Goal: Task Accomplishment & Management: Manage account settings

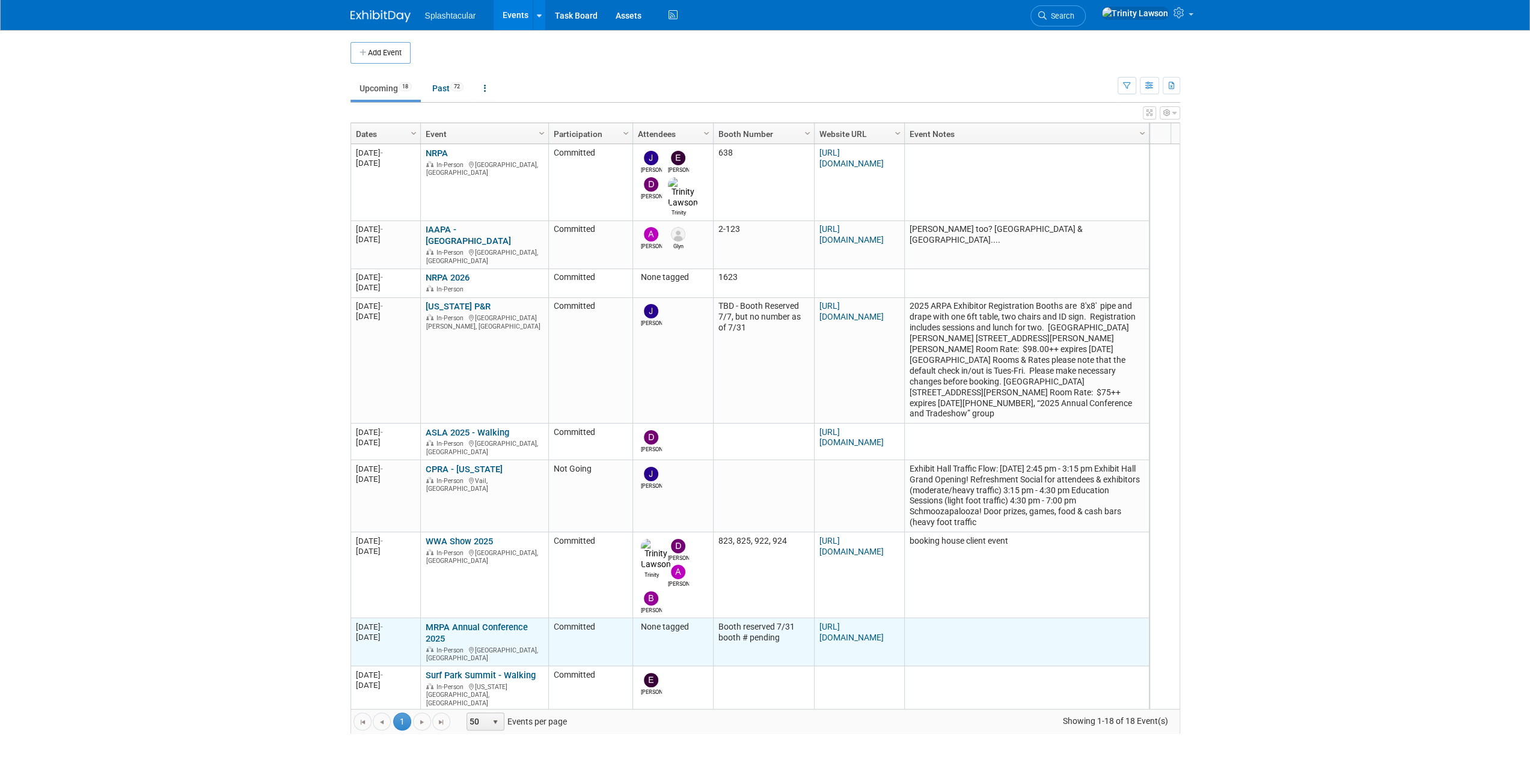
click at [497, 622] on link "MRPA Annual Conference 2025" at bounding box center [476, 632] width 102 height 22
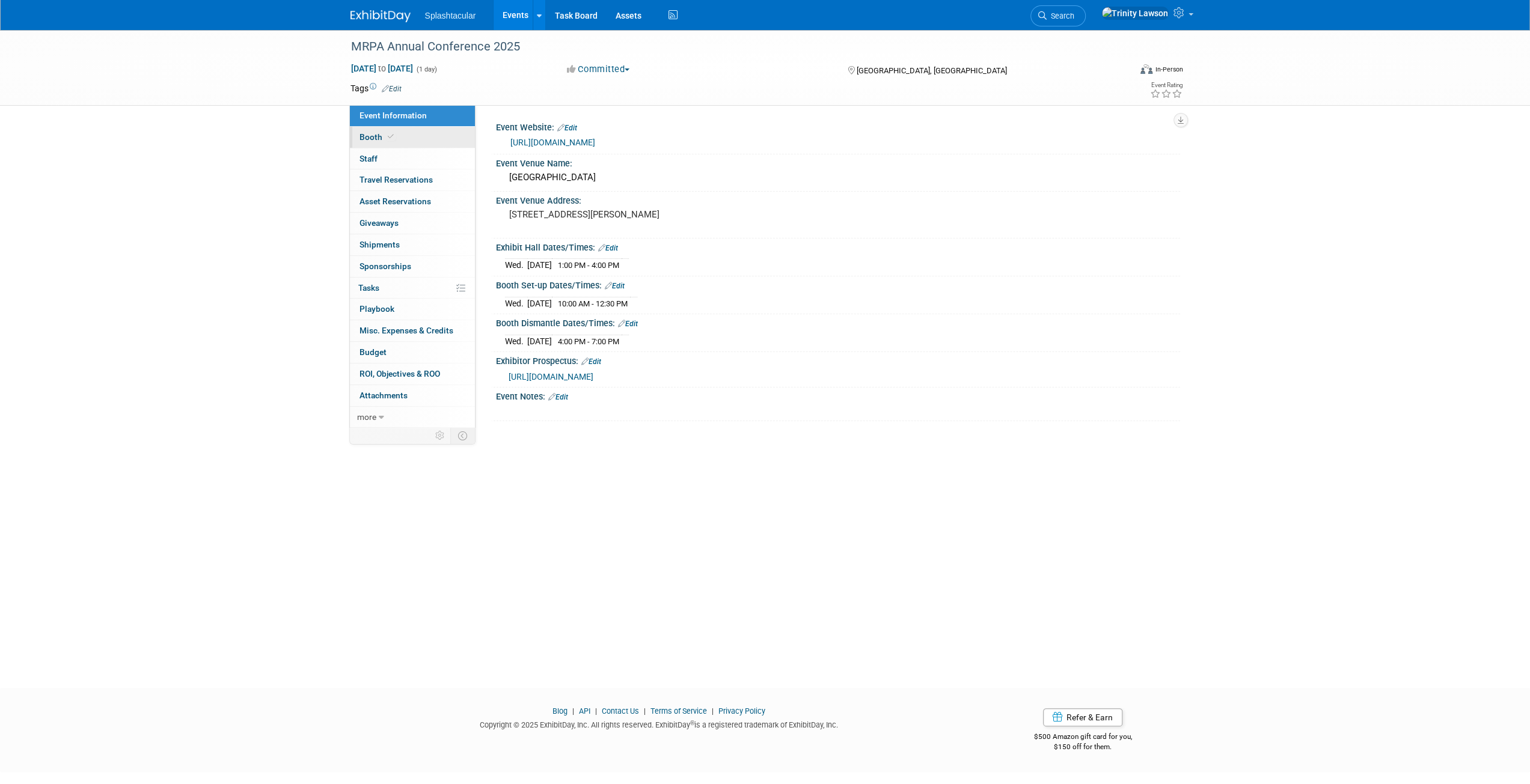
click at [379, 141] on span "Booth" at bounding box center [378, 136] width 36 height 10
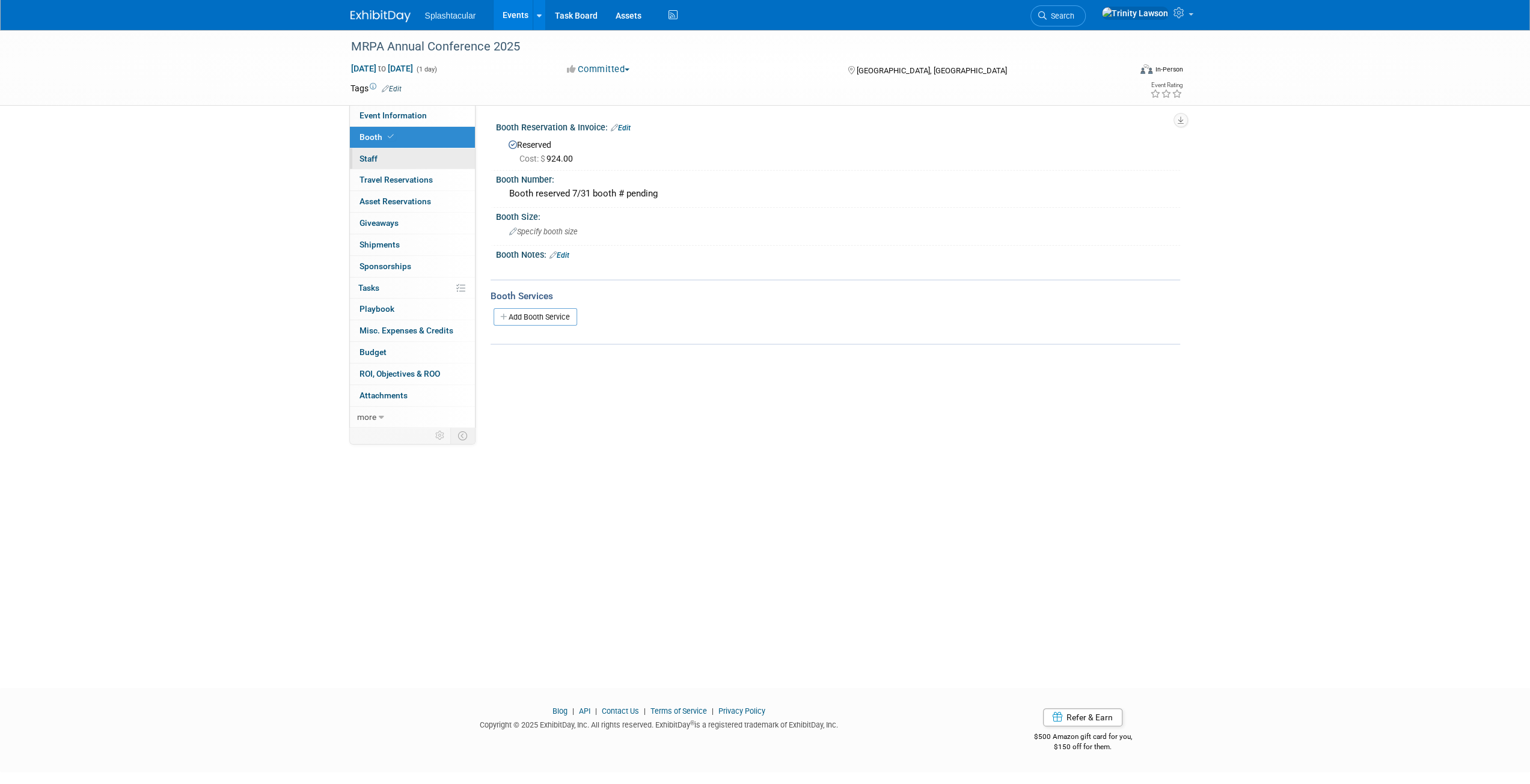
click at [404, 154] on link "0 Staff 0" at bounding box center [412, 159] width 125 height 21
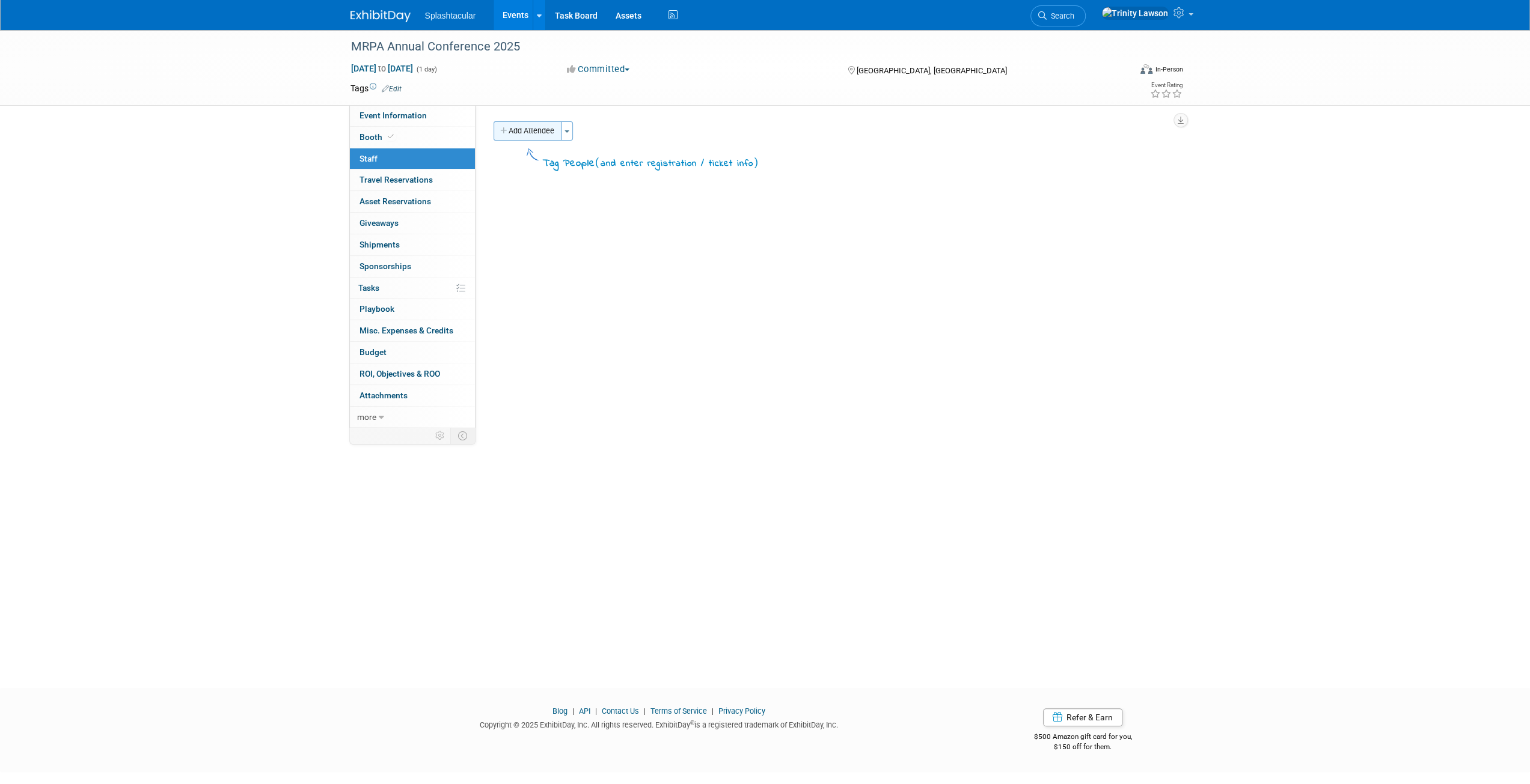
click at [536, 127] on button "Add Attendee" at bounding box center [528, 130] width 68 height 19
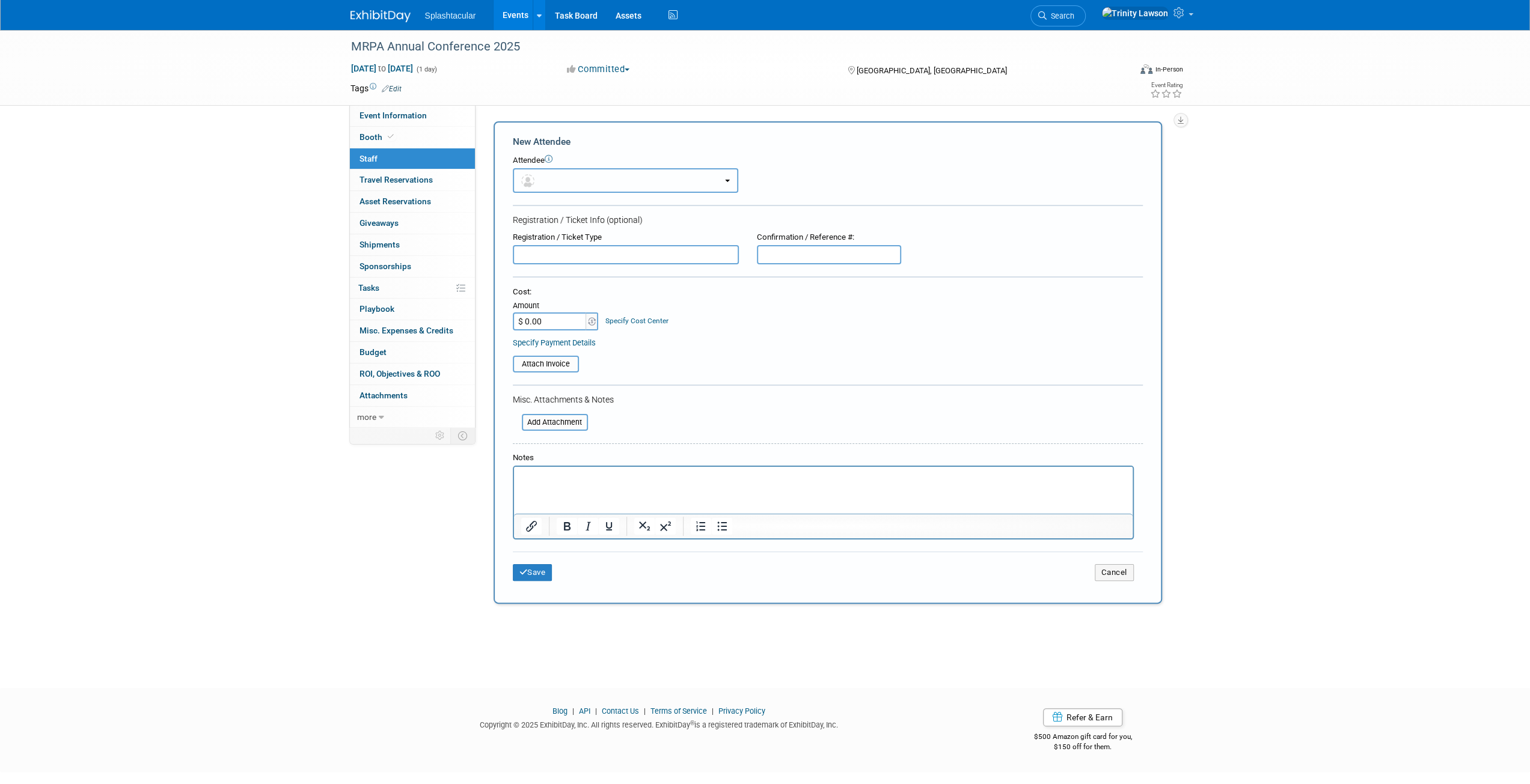
click at [622, 189] on button "button" at bounding box center [625, 180] width 225 height 24
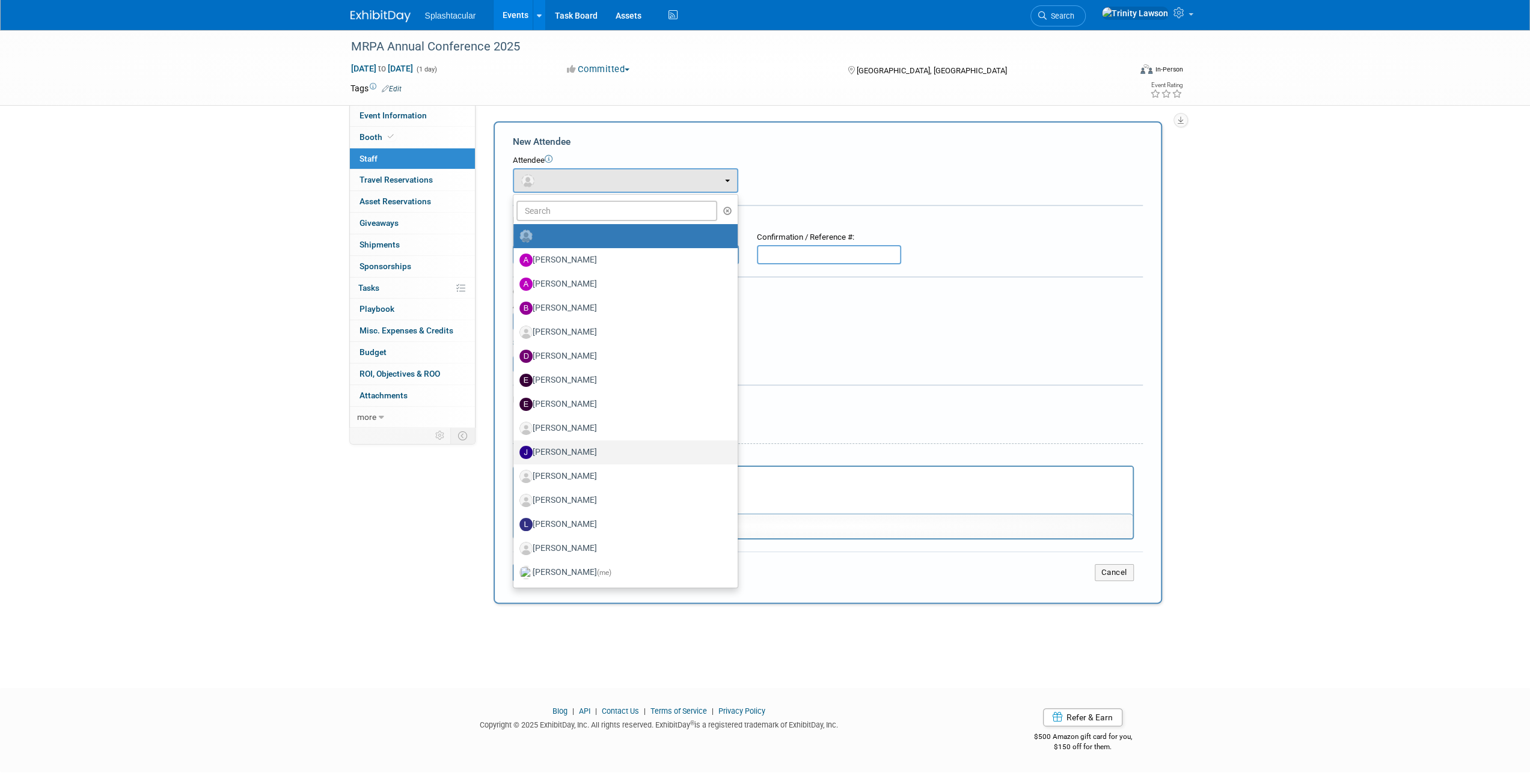
click at [561, 451] on label "Jimmy Nigh" at bounding box center [623, 452] width 206 height 19
click at [515, 451] on input "Jimmy Nigh" at bounding box center [511, 451] width 8 height 8
select select "990b9ae4-5001-4928-9199-267663913072"
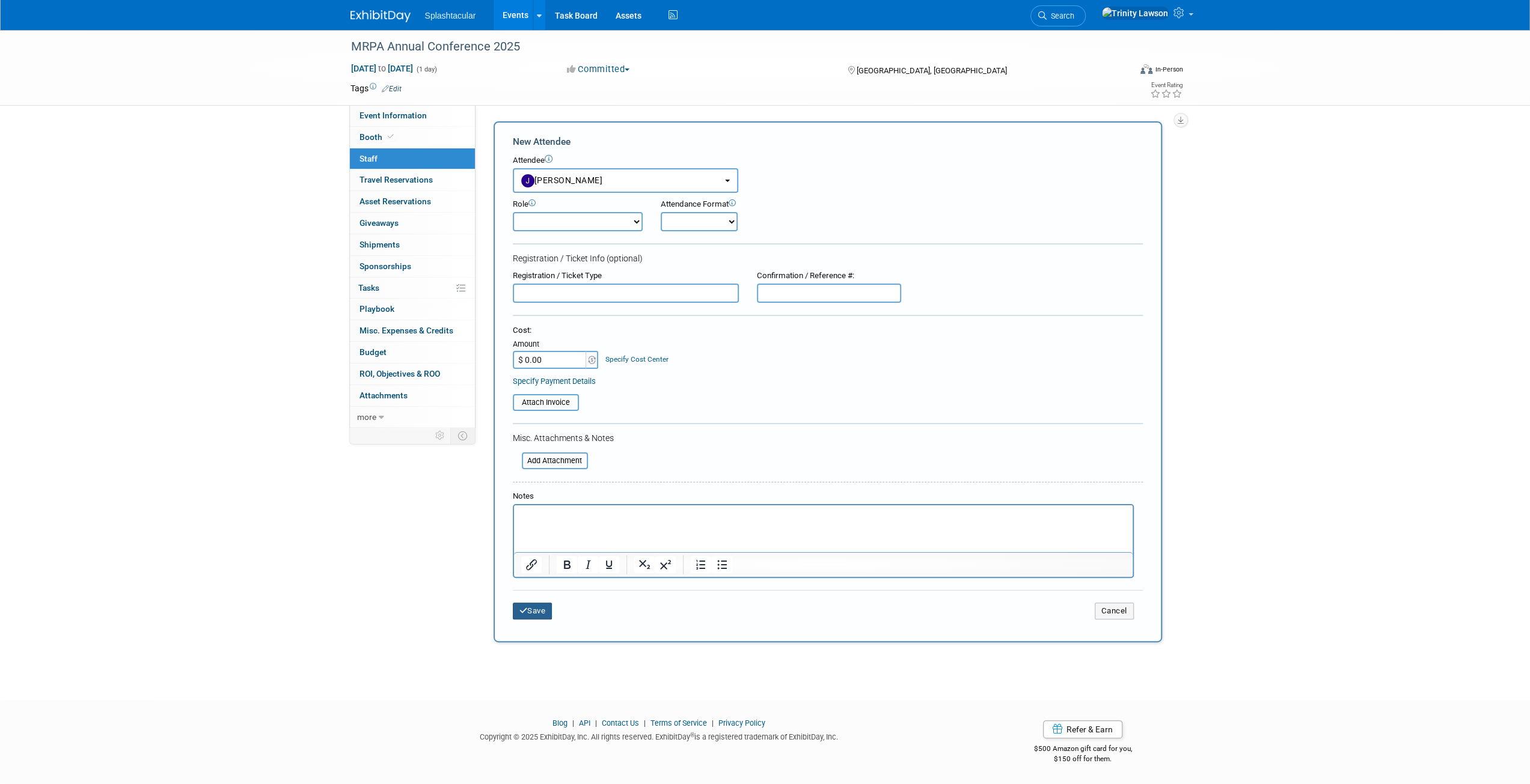
click at [541, 618] on button "Save" at bounding box center [533, 611] width 39 height 17
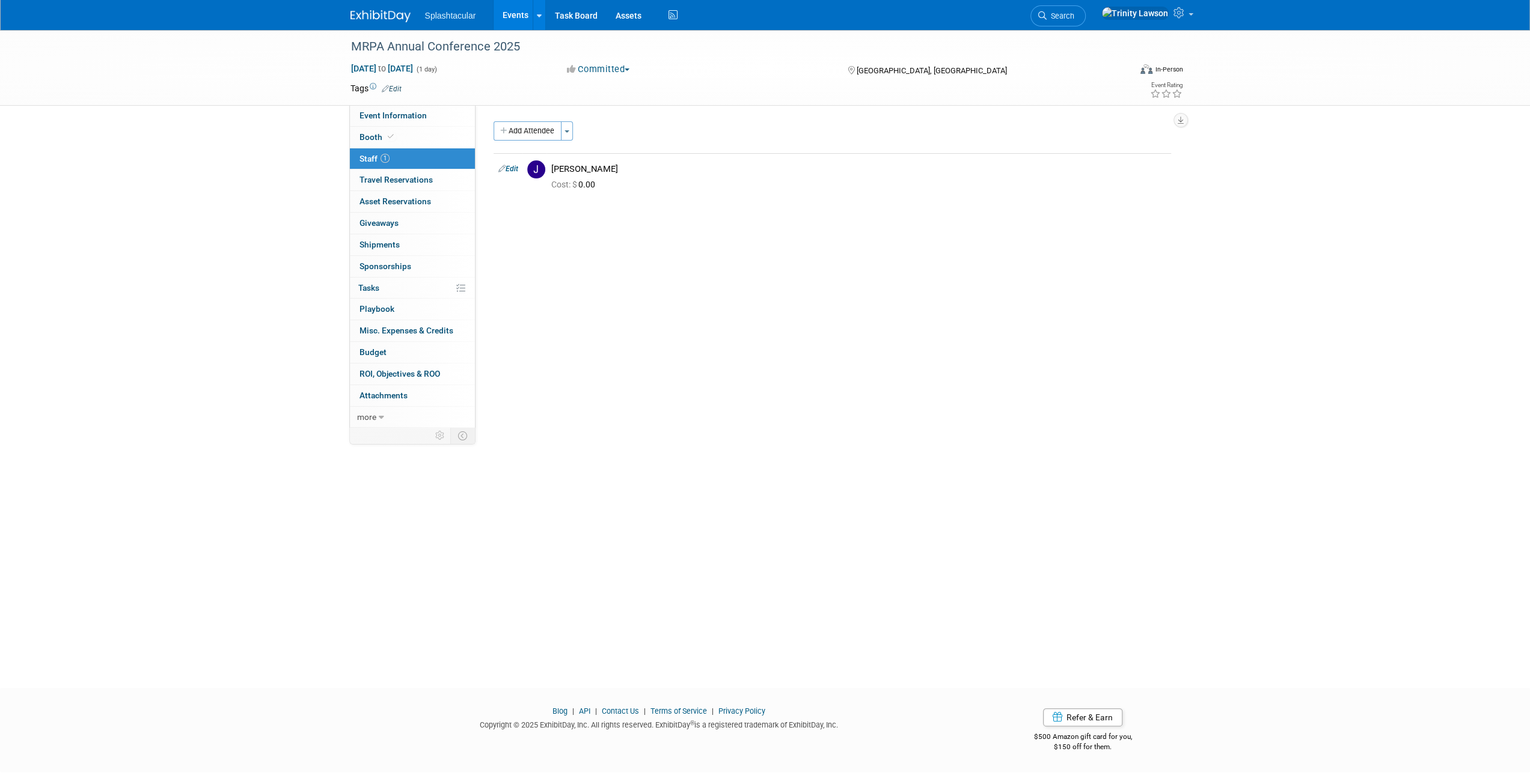
click at [511, 8] on link "Events" at bounding box center [516, 15] width 44 height 30
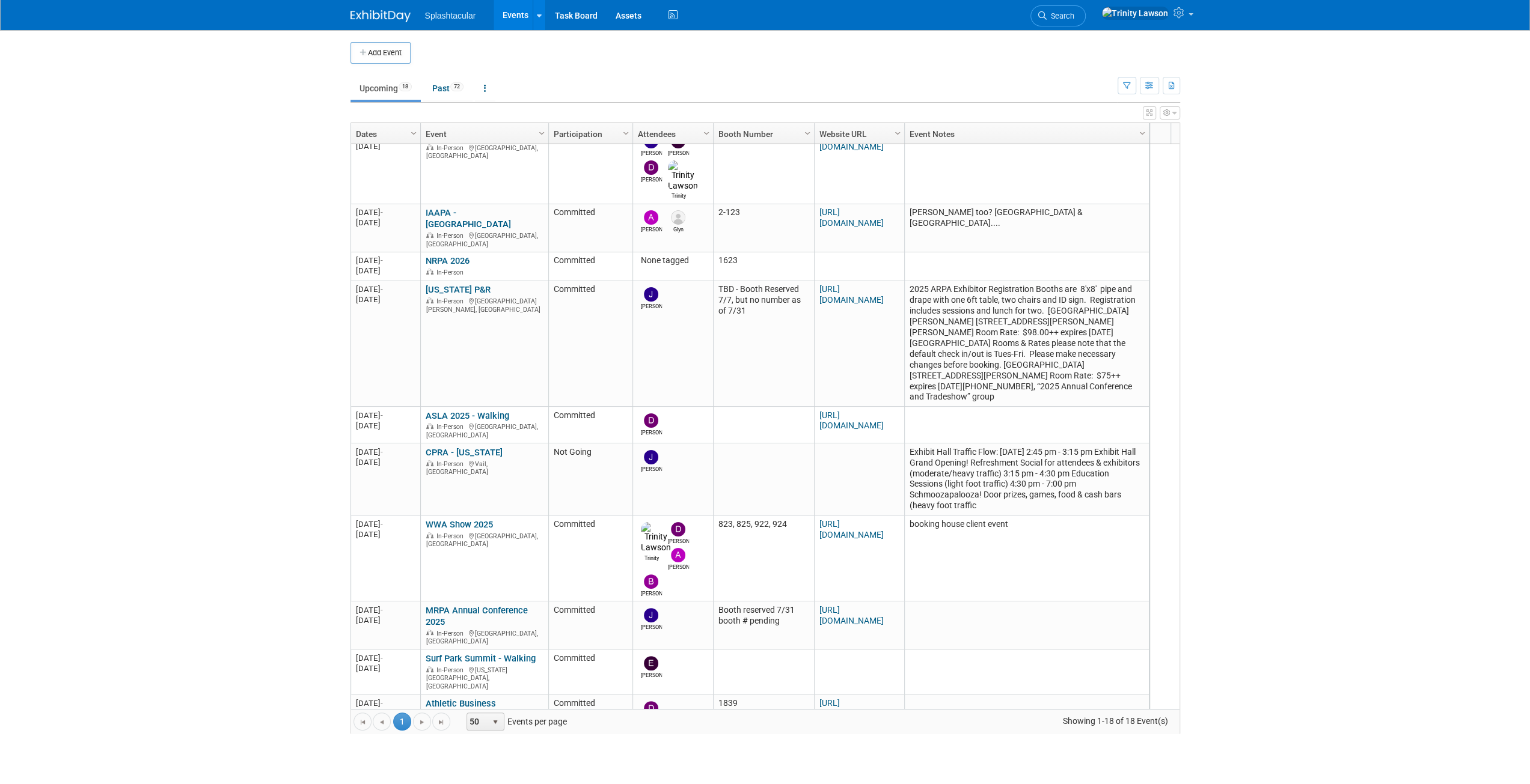
scroll to position [20, 0]
